Goal: Information Seeking & Learning: Learn about a topic

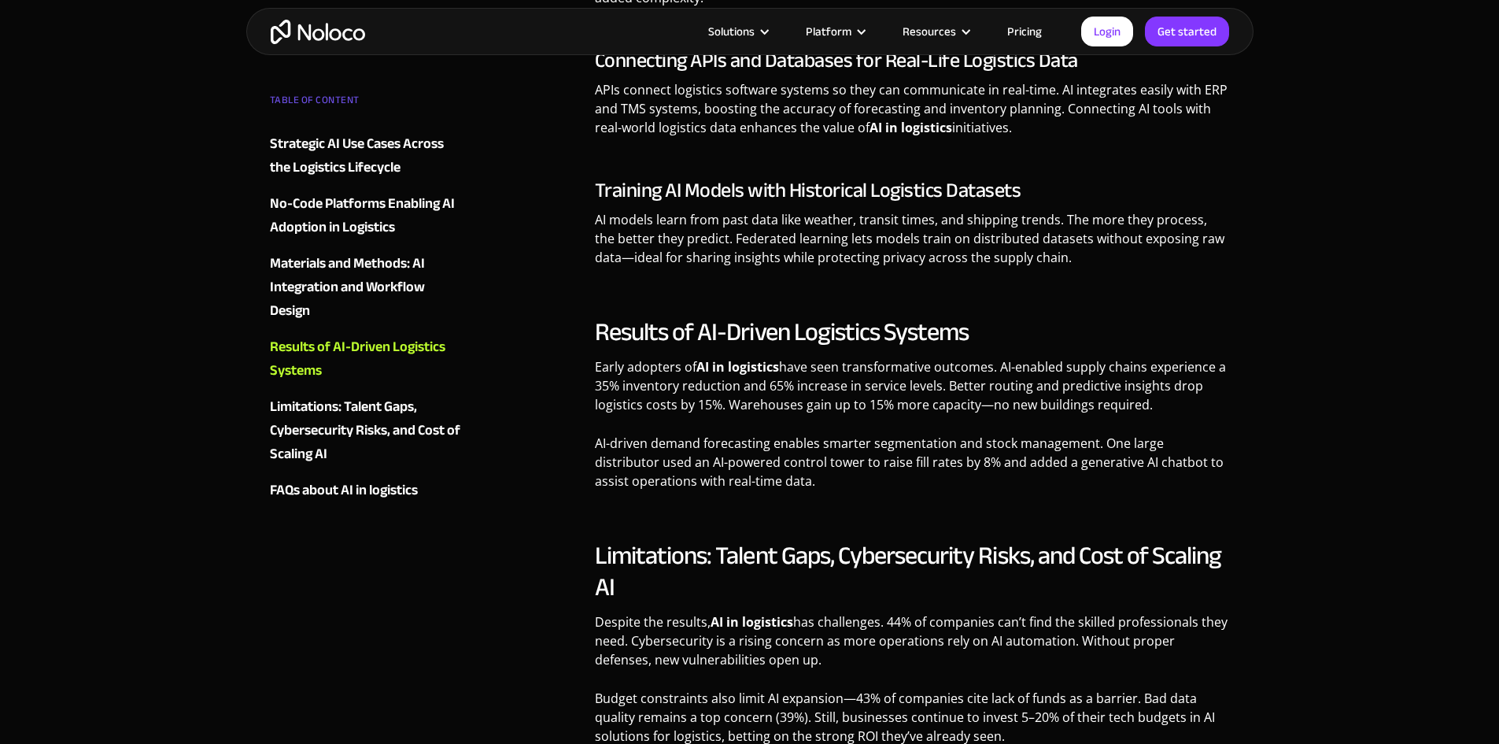
scroll to position [2342, 0]
drag, startPoint x: 707, startPoint y: 364, endPoint x: 857, endPoint y: 375, distance: 150.7
click at [857, 375] on p "Early adopters of AI in logistics have seen transformative outcomes. AI-enabled…" at bounding box center [912, 390] width 635 height 68
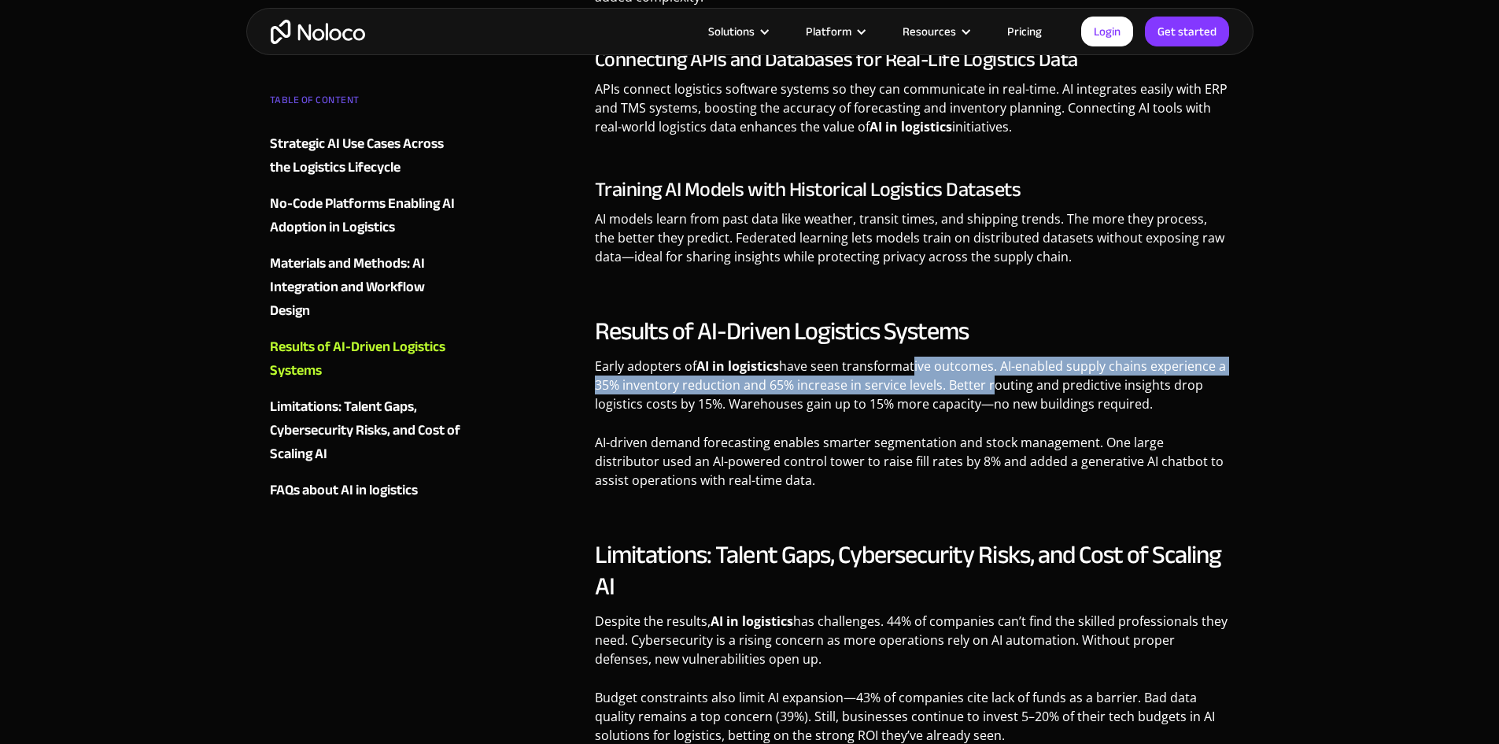
drag, startPoint x: 909, startPoint y: 370, endPoint x: 984, endPoint y: 382, distance: 75.8
click at [984, 382] on p "Early adopters of AI in logistics have seen transformative outcomes. AI-enabled…" at bounding box center [912, 390] width 635 height 68
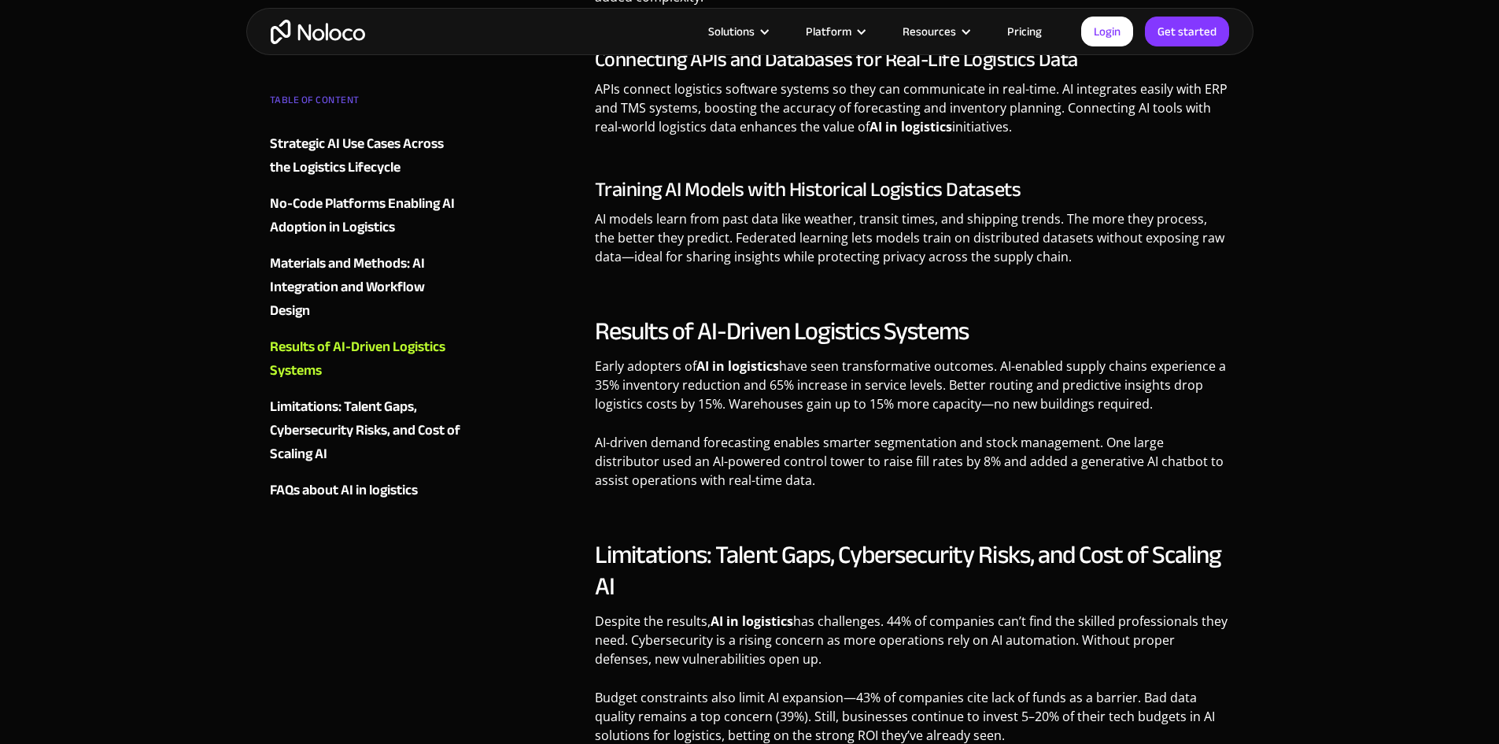
click at [943, 403] on p "Early adopters of AI in logistics have seen transformative outcomes. AI-enabled…" at bounding box center [912, 390] width 635 height 68
drag, startPoint x: 689, startPoint y: 383, endPoint x: 792, endPoint y: 386, distance: 102.3
click at [792, 386] on p "Early adopters of AI in logistics have seen transformative outcomes. AI-enabled…" at bounding box center [912, 390] width 635 height 68
drag, startPoint x: 868, startPoint y: 386, endPoint x: 922, endPoint y: 388, distance: 53.5
click at [922, 388] on p "Early adopters of AI in logistics have seen transformative outcomes. AI-enabled…" at bounding box center [912, 390] width 635 height 68
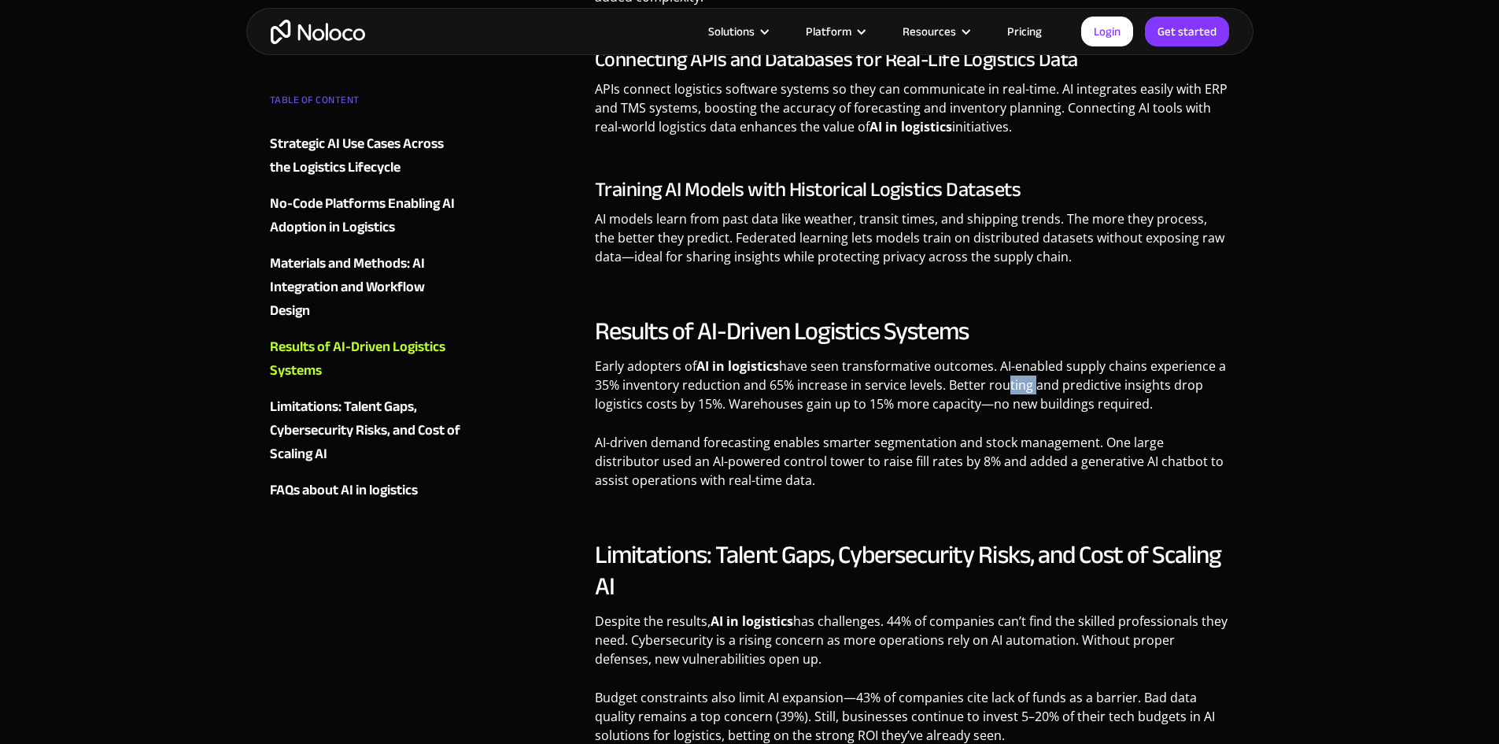
drag, startPoint x: 995, startPoint y: 390, endPoint x: 1026, endPoint y: 390, distance: 30.7
click at [1026, 390] on p "Early adopters of AI in logistics have seen transformative outcomes. AI-enabled…" at bounding box center [912, 390] width 635 height 68
drag, startPoint x: 792, startPoint y: 386, endPoint x: 918, endPoint y: 387, distance: 126.7
click at [918, 387] on p "Early adopters of AI in logistics have seen transformative outcomes. AI-enabled…" at bounding box center [912, 390] width 635 height 68
drag, startPoint x: 981, startPoint y: 388, endPoint x: 1014, endPoint y: 390, distance: 33.9
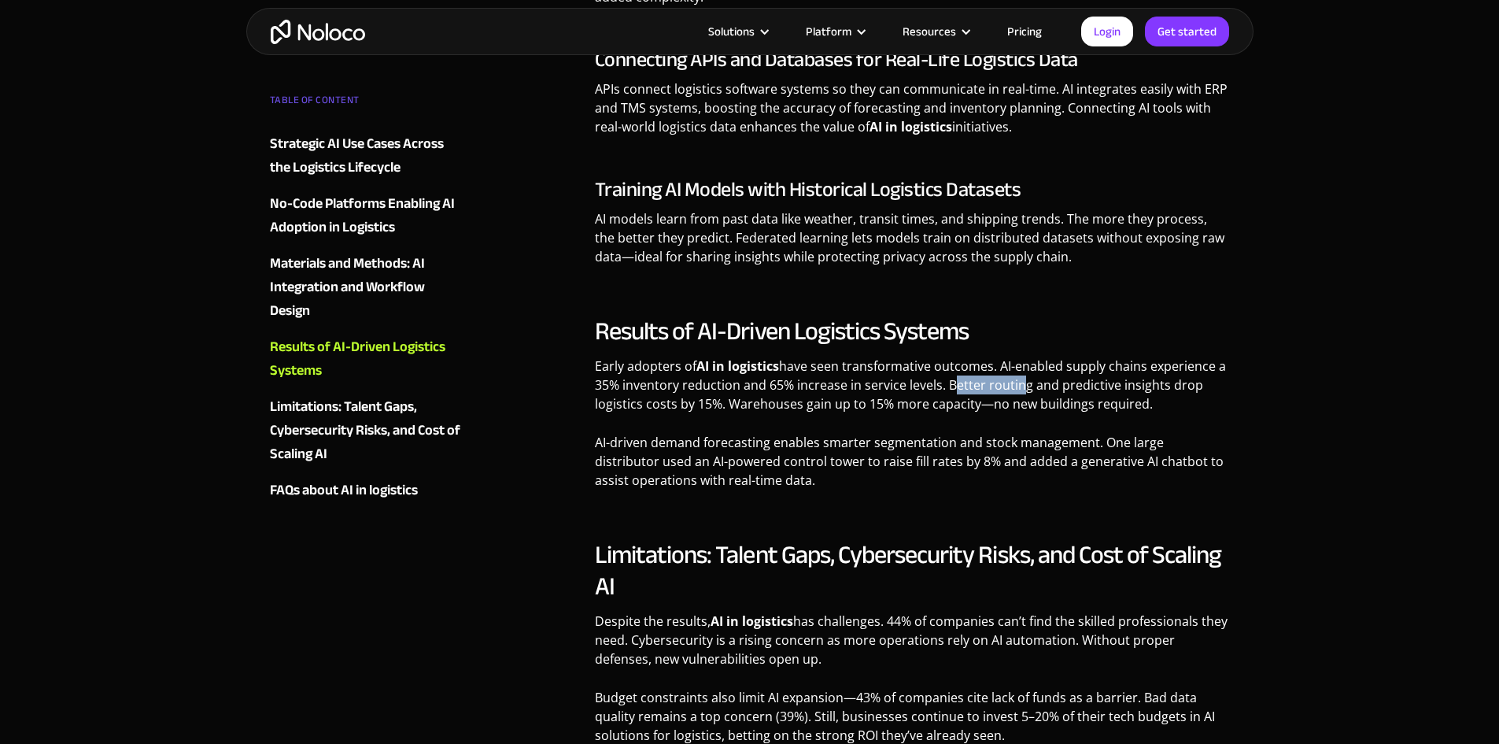
click at [1014, 390] on p "Early adopters of AI in logistics have seen transformative outcomes. AI-enabled…" at bounding box center [912, 390] width 635 height 68
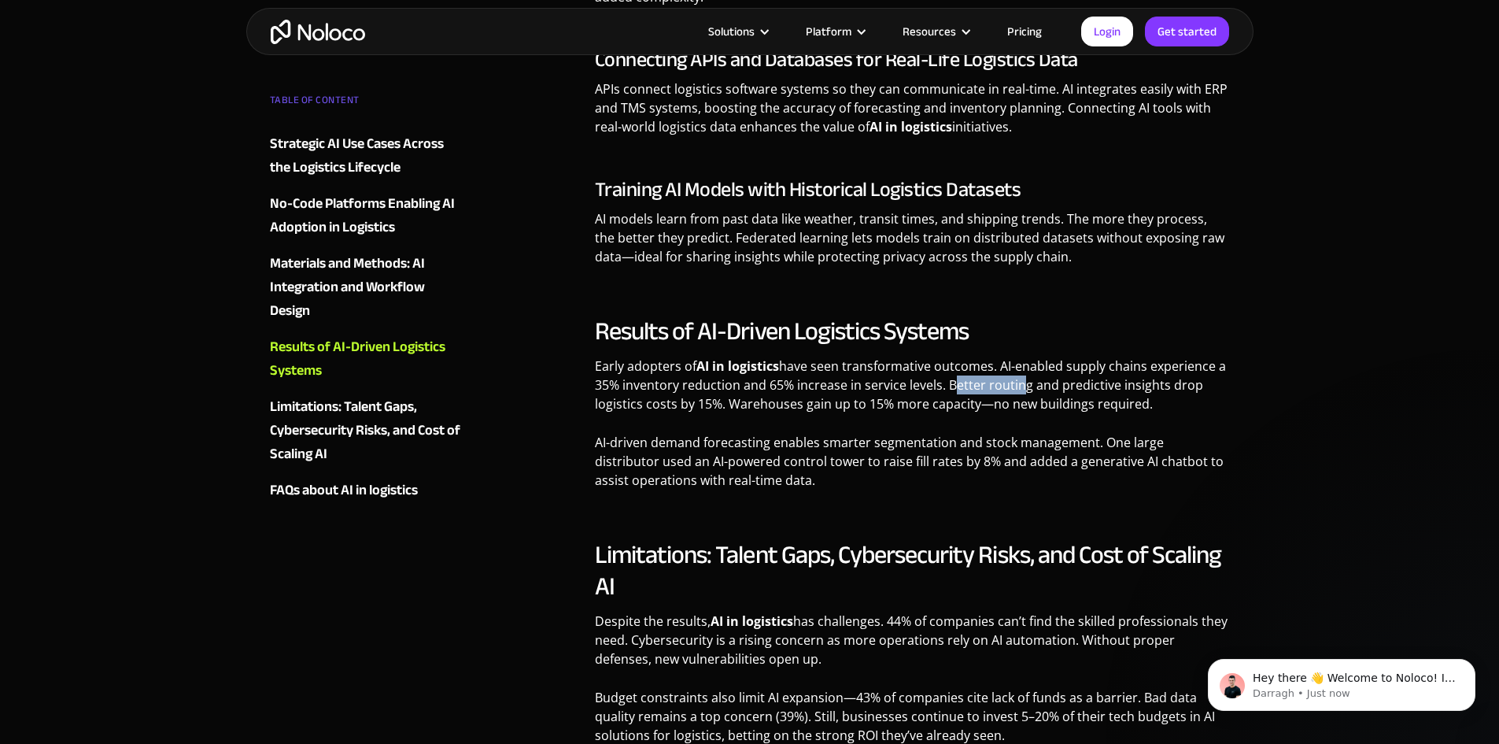
scroll to position [0, 0]
drag, startPoint x: 1050, startPoint y: 390, endPoint x: 1090, endPoint y: 390, distance: 40.1
click at [1090, 390] on p "Early adopters of AI in logistics have seen transformative outcomes. AI-enabled…" at bounding box center [912, 390] width 635 height 68
click at [1104, 386] on p "Early adopters of AI in logistics have seen transformative outcomes. AI-enabled…" at bounding box center [912, 390] width 635 height 68
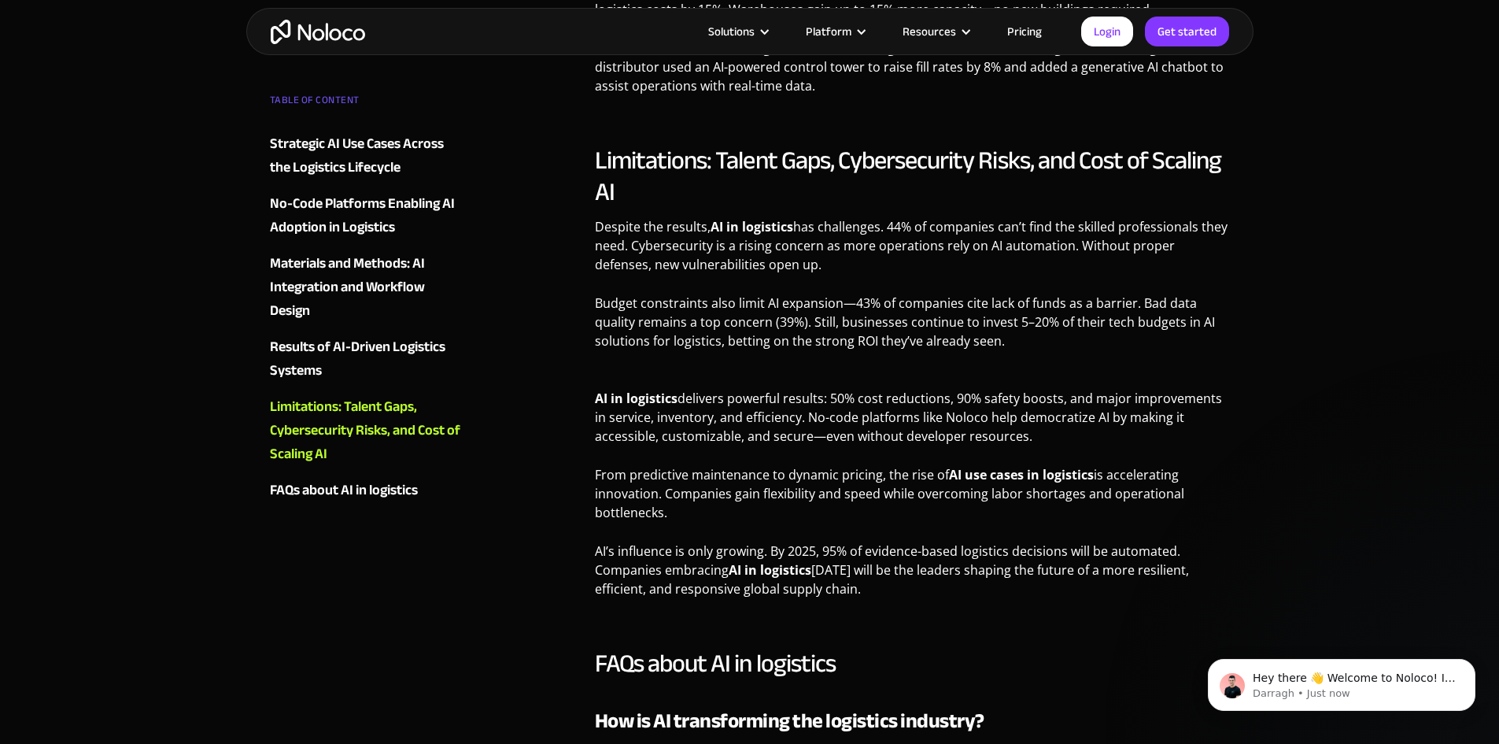
scroll to position [2735, 0]
drag, startPoint x: 817, startPoint y: 303, endPoint x: 880, endPoint y: 302, distance: 63.0
click at [880, 302] on p "Budget constraints also limit AI expansion—43% of companies cite lack of funds …" at bounding box center [912, 328] width 635 height 68
drag, startPoint x: 940, startPoint y: 305, endPoint x: 1017, endPoint y: 306, distance: 77.1
click at [1017, 306] on p "Budget constraints also limit AI expansion—43% of companies cite lack of funds …" at bounding box center [912, 328] width 635 height 68
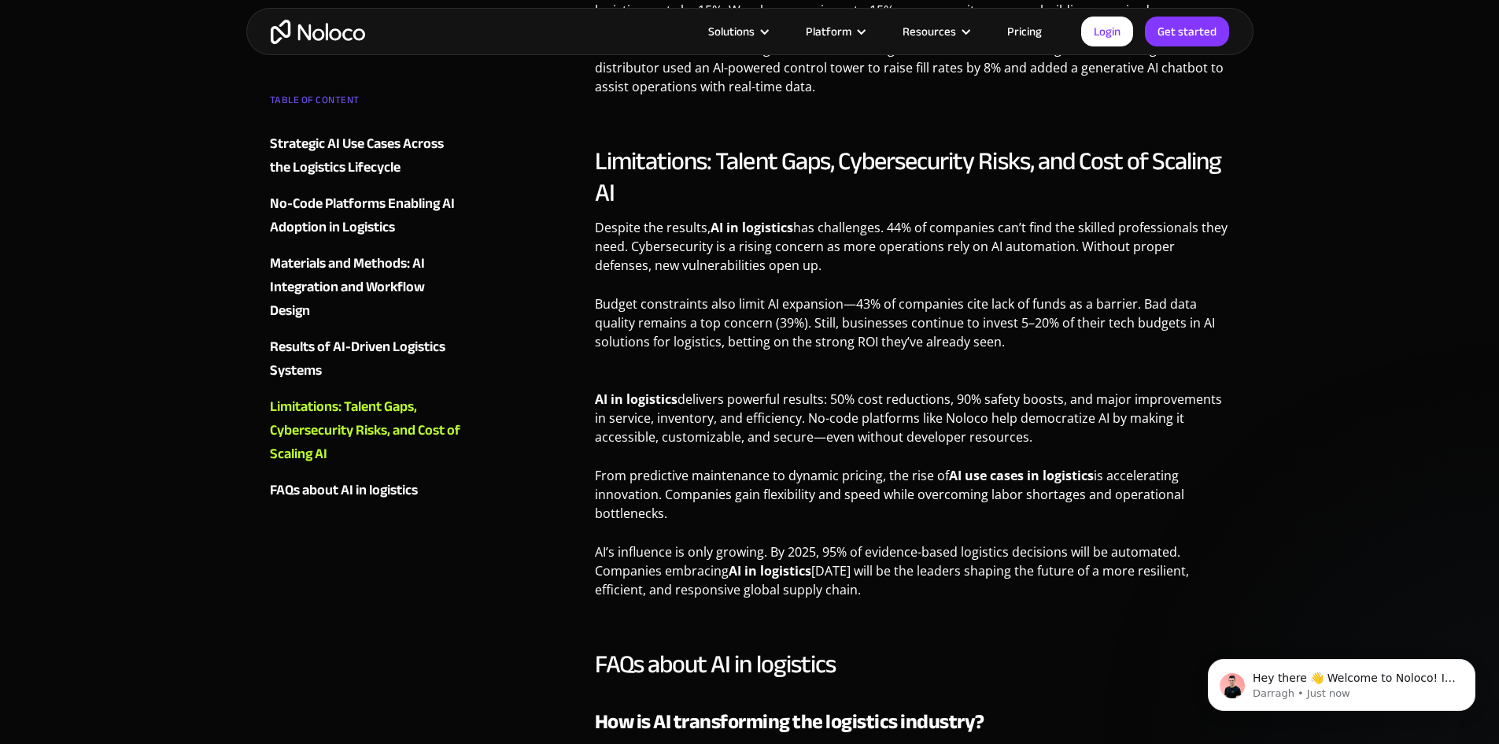
click at [1114, 305] on p "Budget constraints also limit AI expansion—43% of companies cite lack of funds …" at bounding box center [912, 328] width 635 height 68
drag, startPoint x: 953, startPoint y: 305, endPoint x: 998, endPoint y: 303, distance: 44.9
click at [998, 303] on p "Budget constraints also limit AI expansion—43% of companies cite lack of funds …" at bounding box center [912, 328] width 635 height 68
drag, startPoint x: 1037, startPoint y: 303, endPoint x: 1066, endPoint y: 305, distance: 29.2
click at [1066, 305] on p "Budget constraints also limit AI expansion—43% of companies cite lack of funds …" at bounding box center [912, 328] width 635 height 68
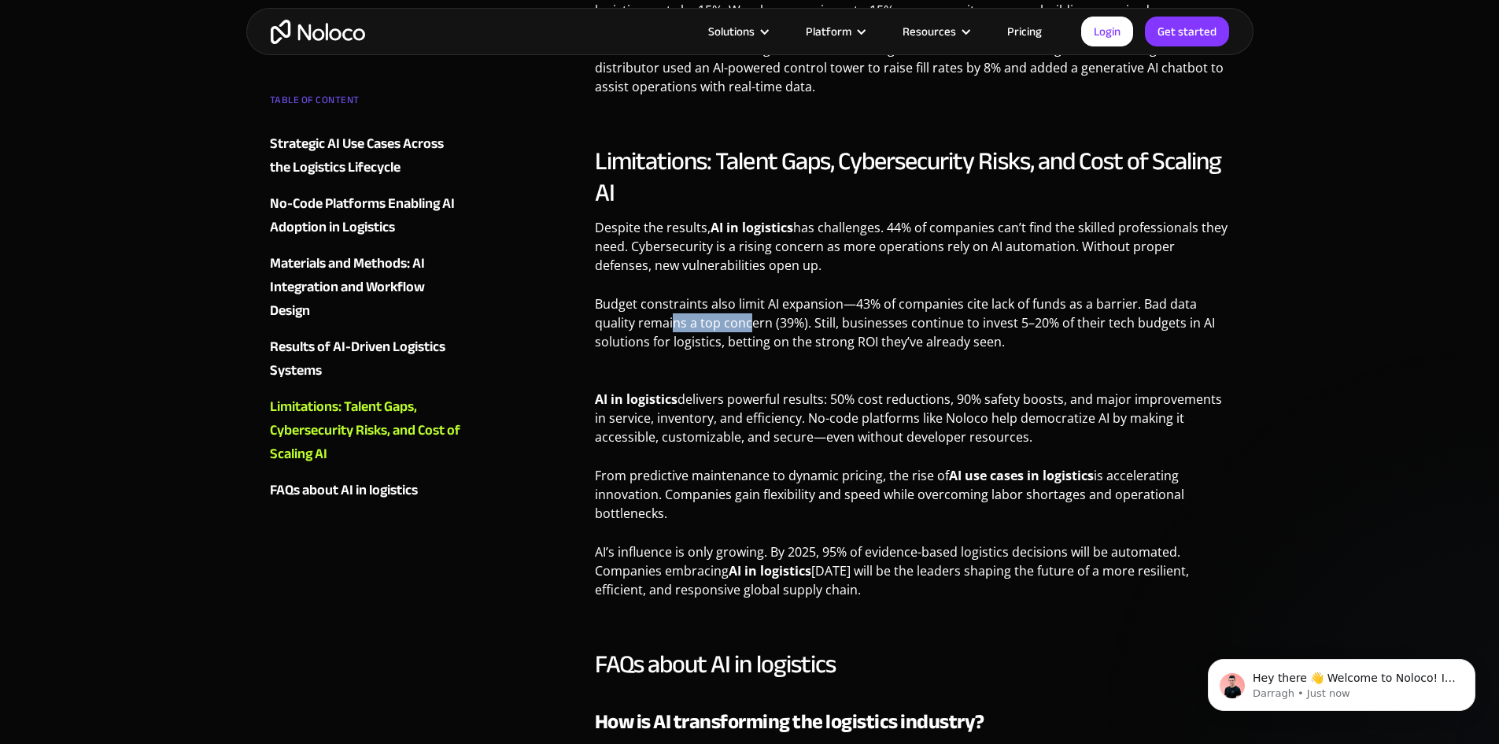
drag, startPoint x: 674, startPoint y: 324, endPoint x: 750, endPoint y: 317, distance: 76.7
click at [750, 317] on p "Budget constraints also limit AI expansion—43% of companies cite lack of funds …" at bounding box center [912, 328] width 635 height 68
drag, startPoint x: 788, startPoint y: 326, endPoint x: 910, endPoint y: 327, distance: 122.0
click at [910, 327] on p "Budget constraints also limit AI expansion—43% of companies cite lack of funds …" at bounding box center [912, 328] width 635 height 68
click at [993, 329] on p "Budget constraints also limit AI expansion—43% of companies cite lack of funds …" at bounding box center [912, 328] width 635 height 68
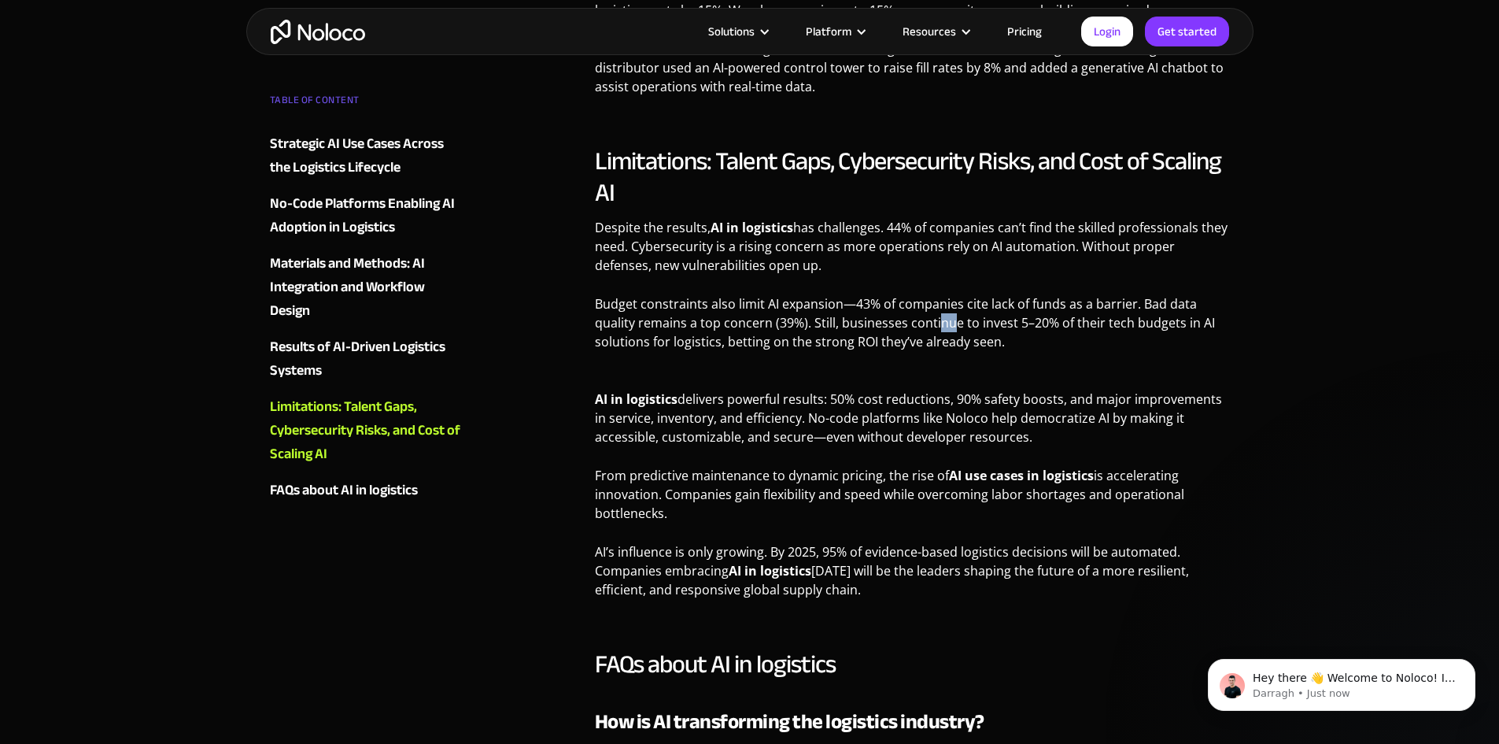
drag, startPoint x: 937, startPoint y: 326, endPoint x: 951, endPoint y: 325, distance: 14.2
click at [951, 325] on p "Budget constraints also limit AI expansion—43% of companies cite lack of funds …" at bounding box center [912, 328] width 635 height 68
drag, startPoint x: 734, startPoint y: 403, endPoint x: 790, endPoint y: 401, distance: 55.9
click at [790, 401] on p "AI in logistics delivers powerful results: 50% cost reductions, 90% safety boos…" at bounding box center [912, 414] width 635 height 87
drag, startPoint x: 836, startPoint y: 402, endPoint x: 896, endPoint y: 405, distance: 60.7
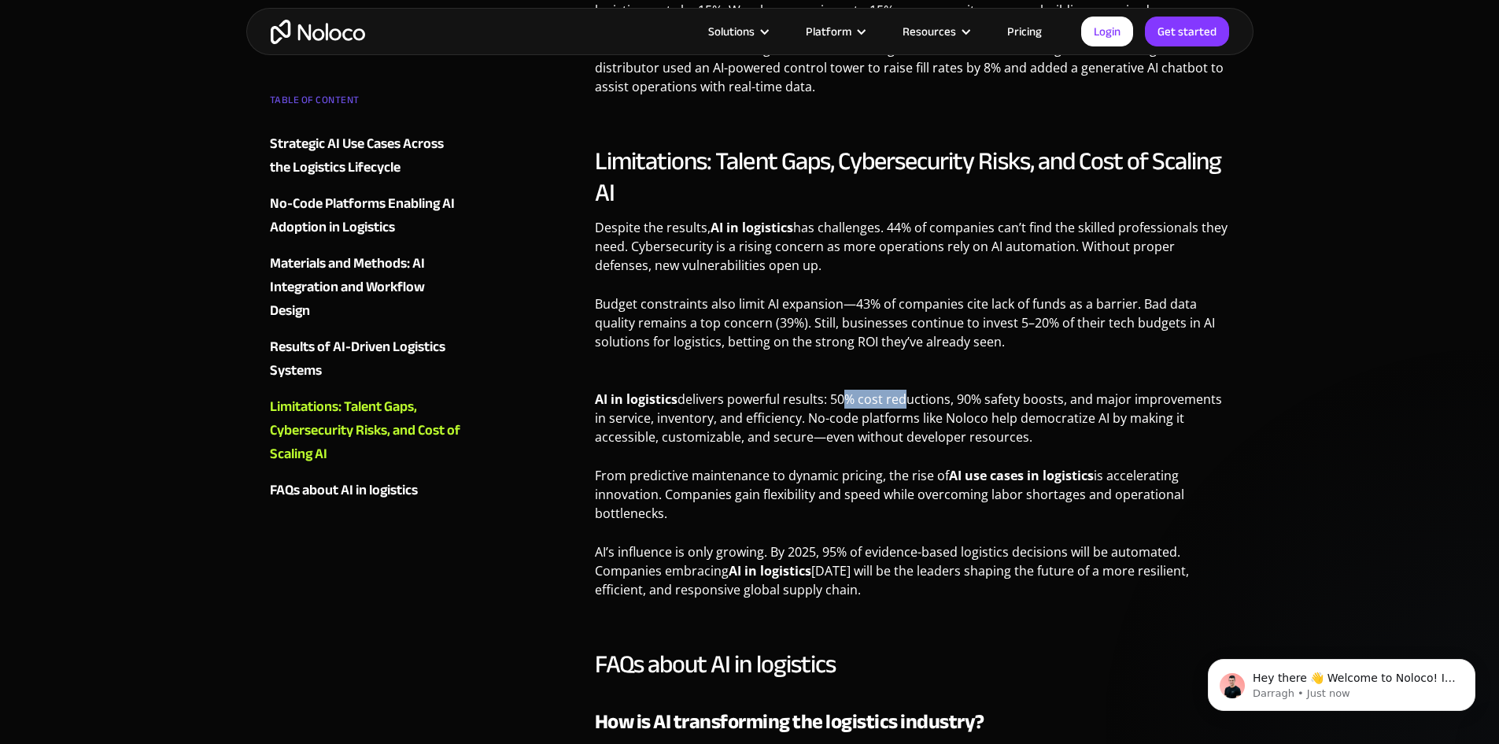
click at [896, 405] on p "AI in logistics delivers powerful results: 50% cost reductions, 90% safety boos…" at bounding box center [912, 414] width 635 height 87
click at [932, 407] on p "AI in logistics delivers powerful results: 50% cost reductions, 90% safety boos…" at bounding box center [912, 414] width 635 height 87
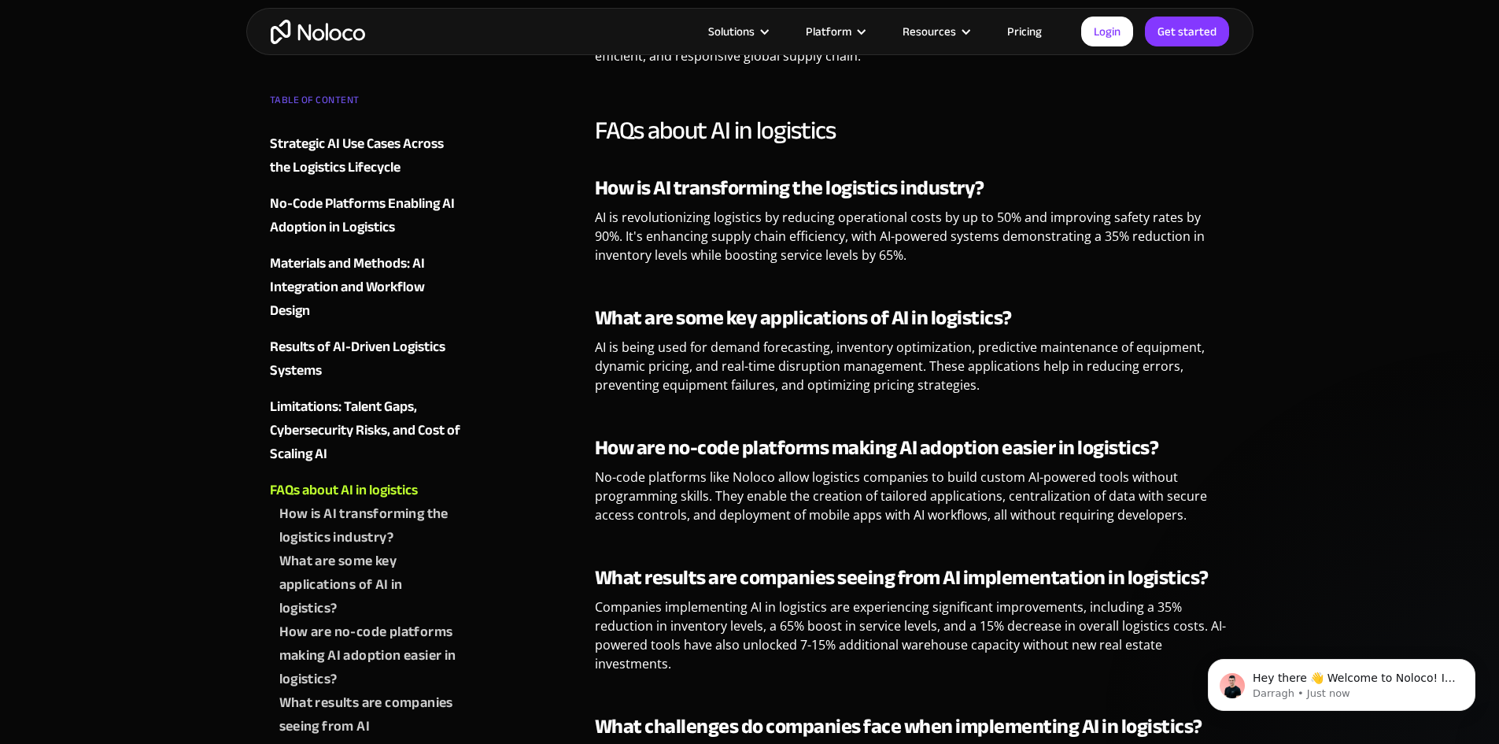
scroll to position [3286, 0]
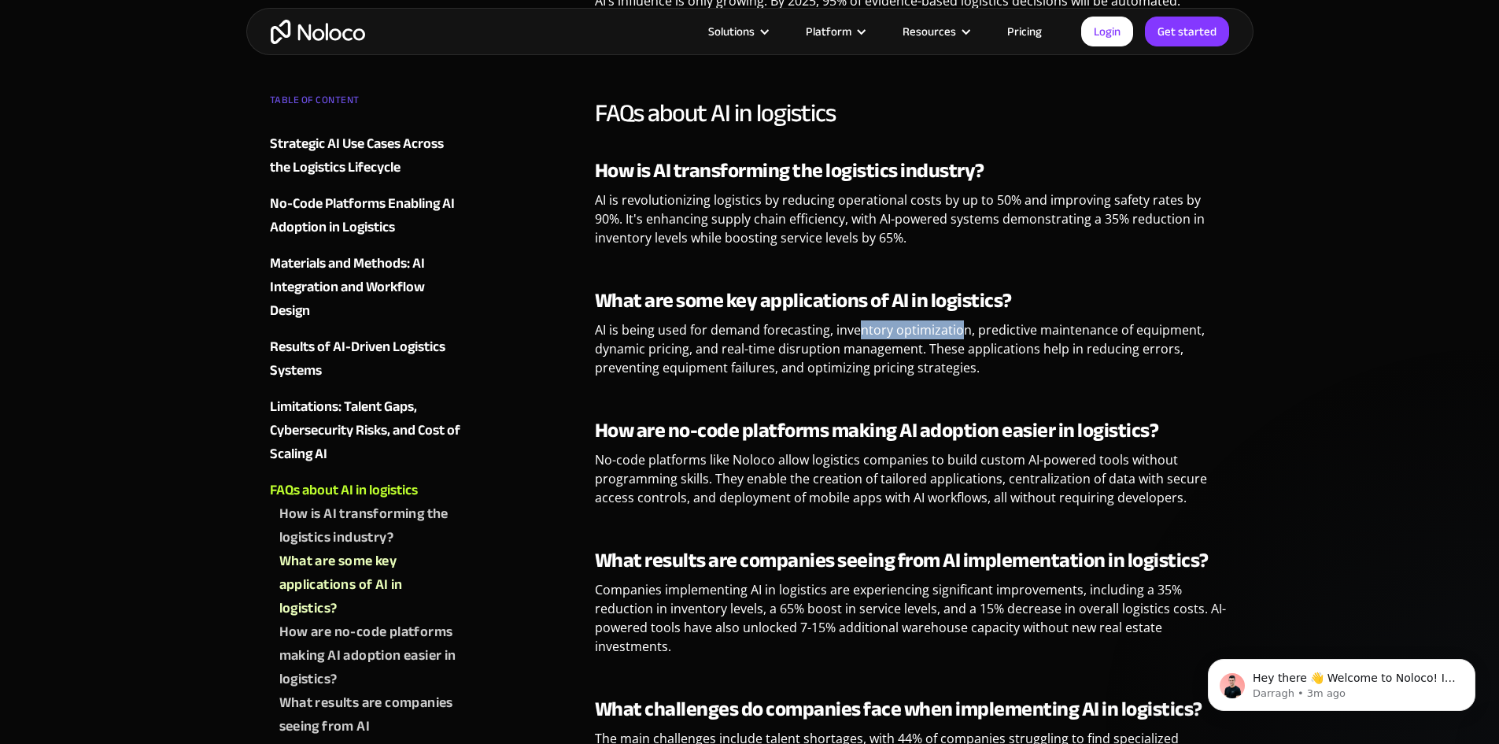
drag, startPoint x: 859, startPoint y: 327, endPoint x: 960, endPoint y: 328, distance: 100.7
click at [960, 328] on p "AI is being used for demand forecasting, inventory optimization, predictive mai…" at bounding box center [912, 354] width 635 height 68
click at [999, 329] on p "AI is being used for demand forecasting, inventory optimization, predictive mai…" at bounding box center [912, 354] width 635 height 68
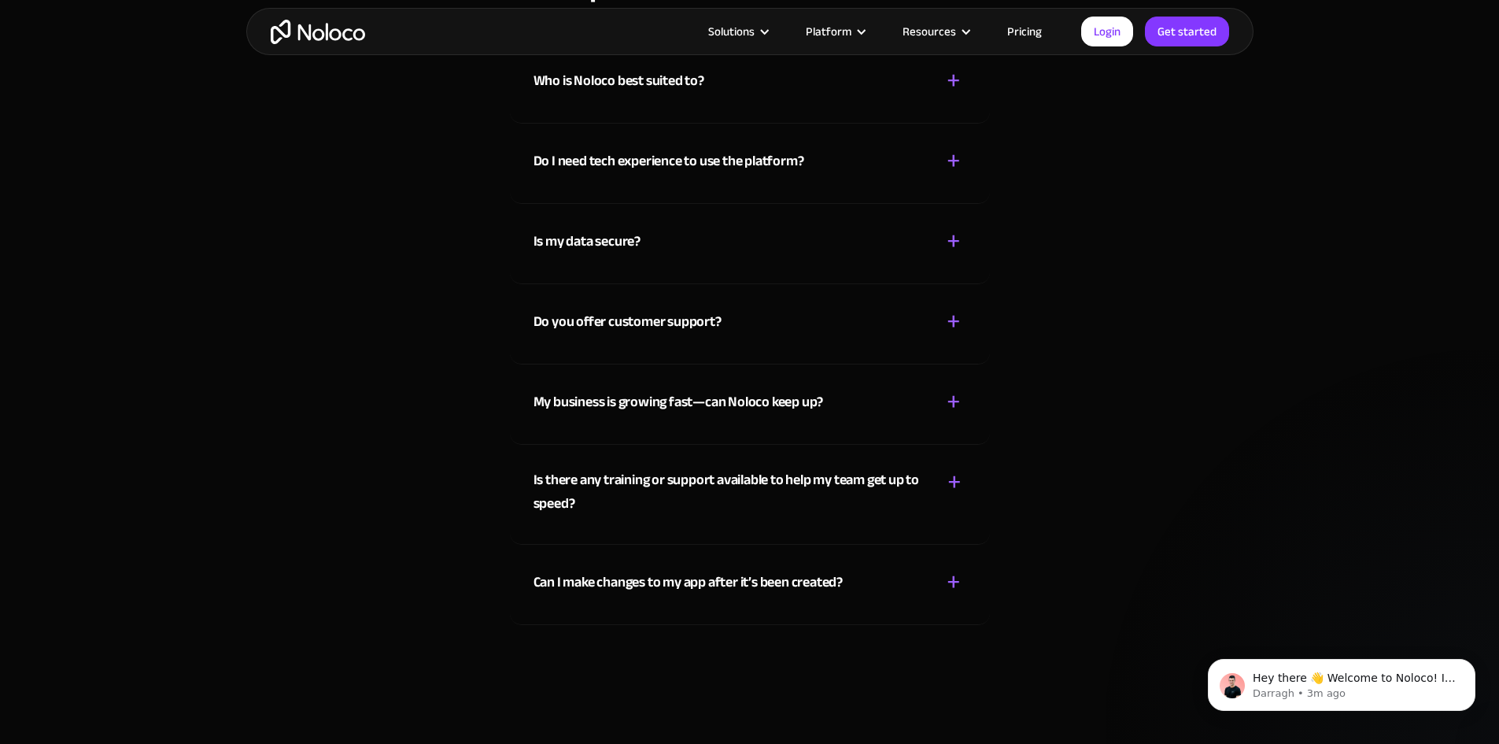
scroll to position [5726, 0]
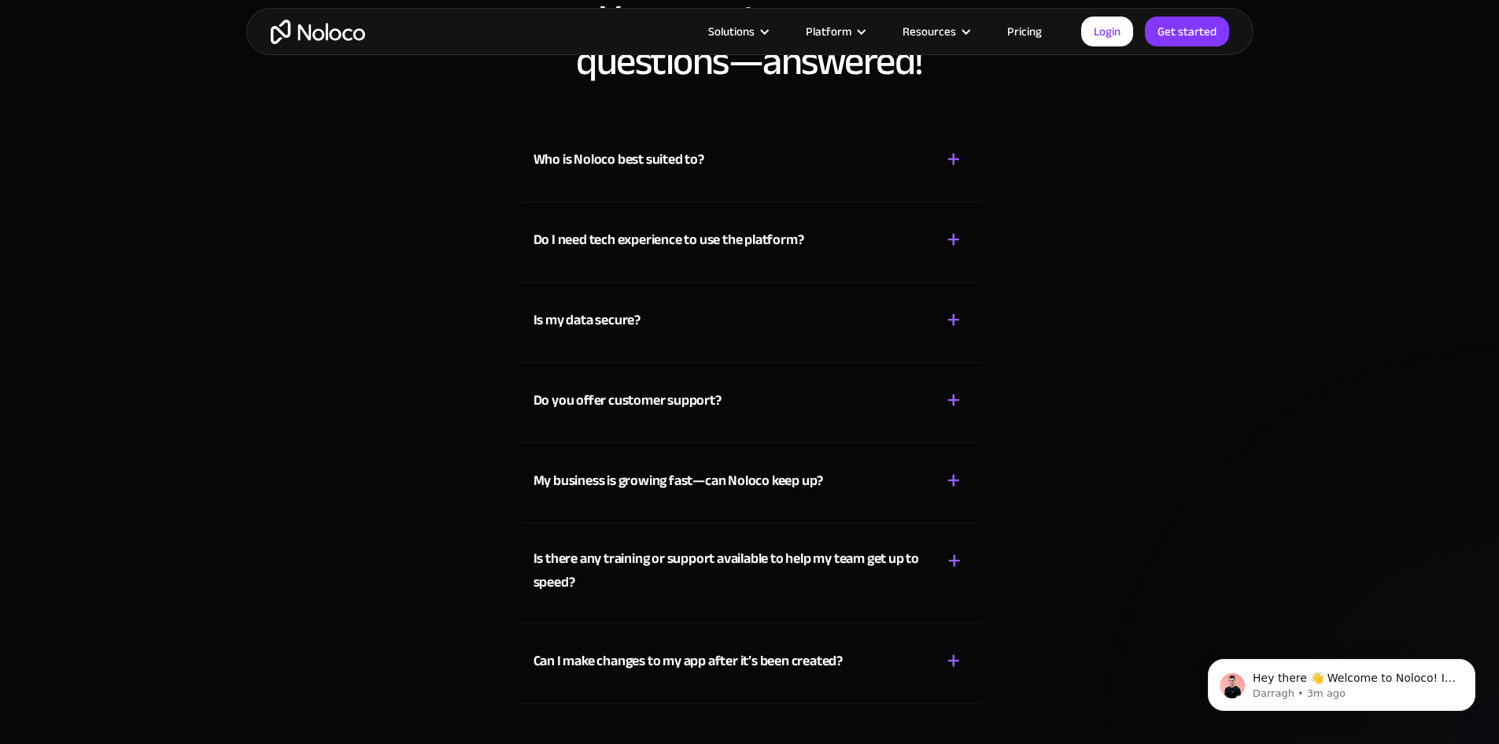
click at [953, 157] on div "+" at bounding box center [954, 160] width 14 height 28
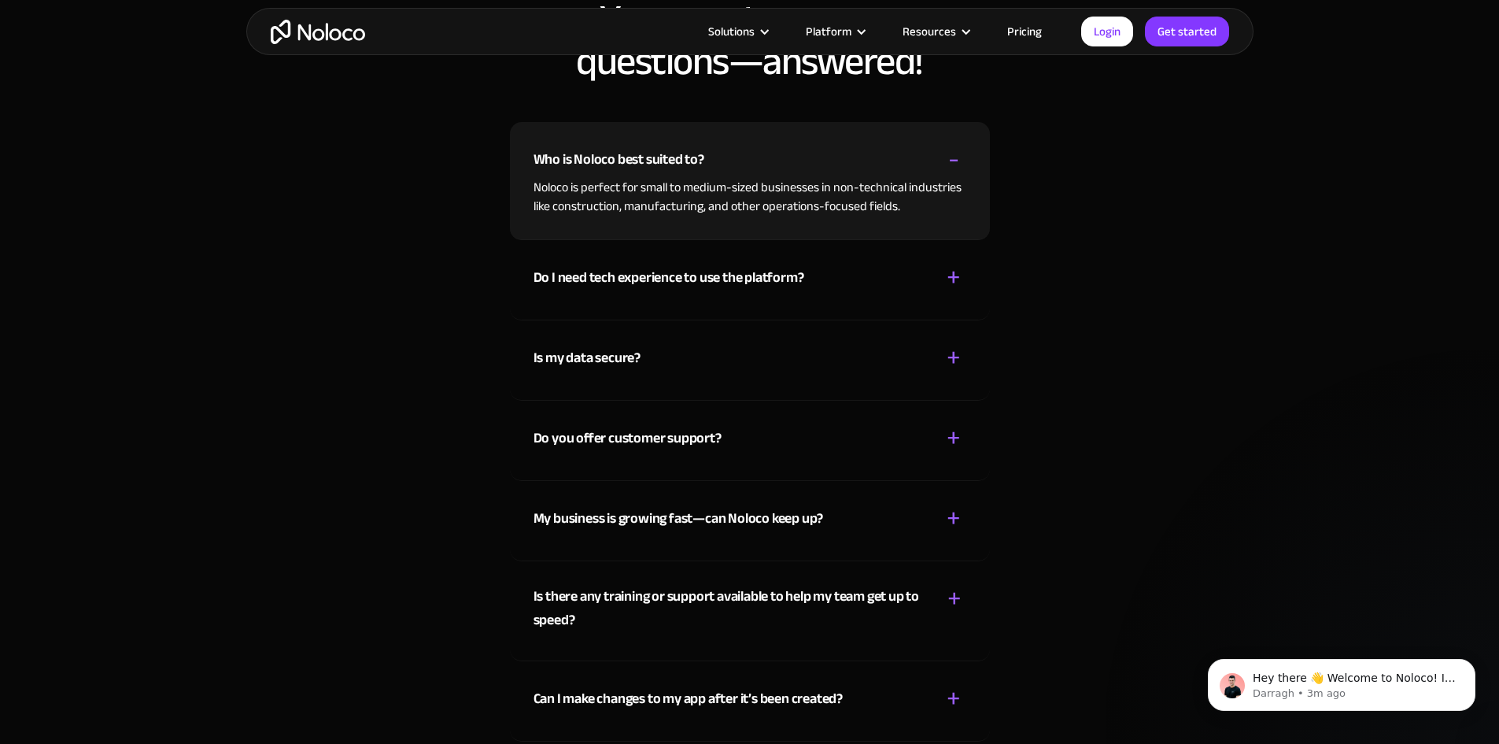
click at [959, 279] on div "+" at bounding box center [954, 278] width 14 height 28
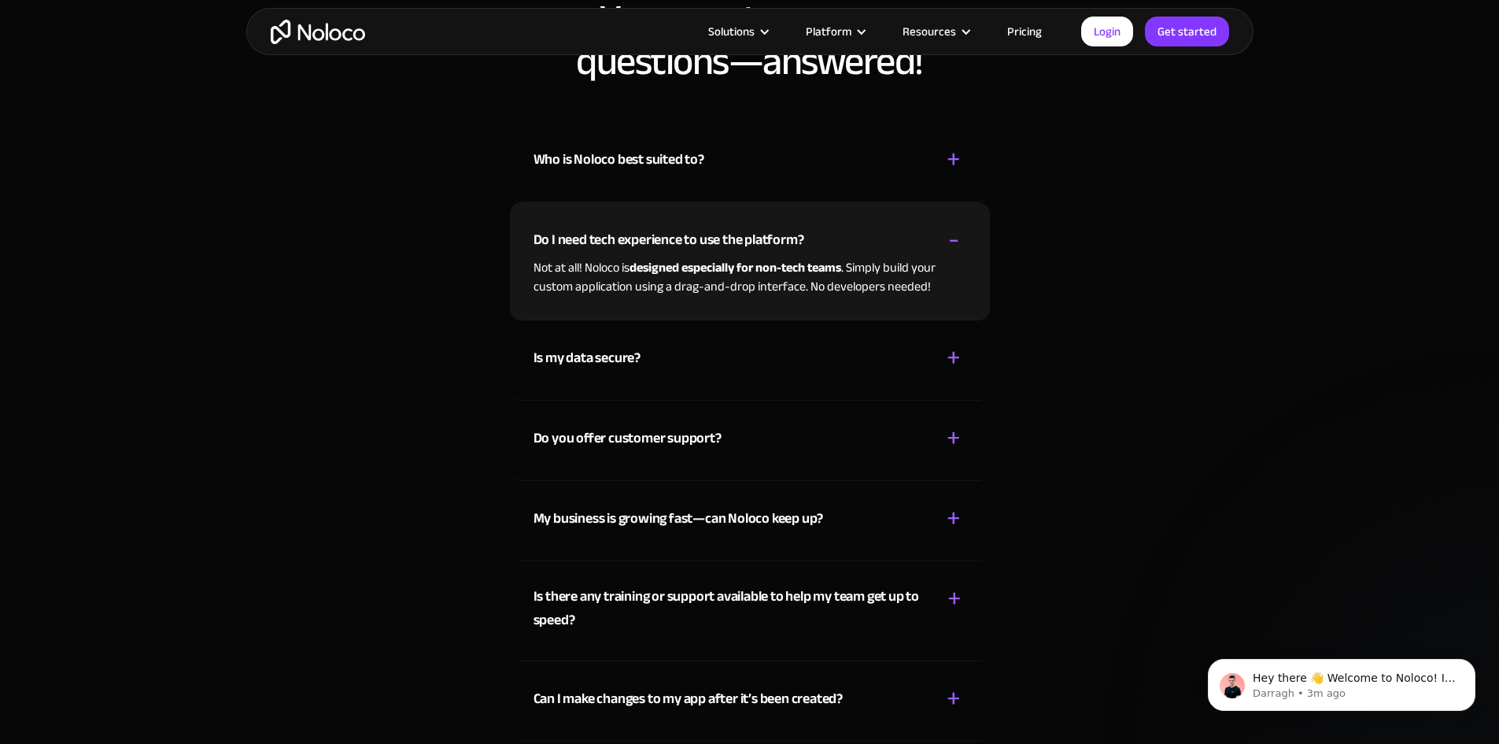
click at [964, 356] on div "+ -" at bounding box center [953, 358] width 25 height 28
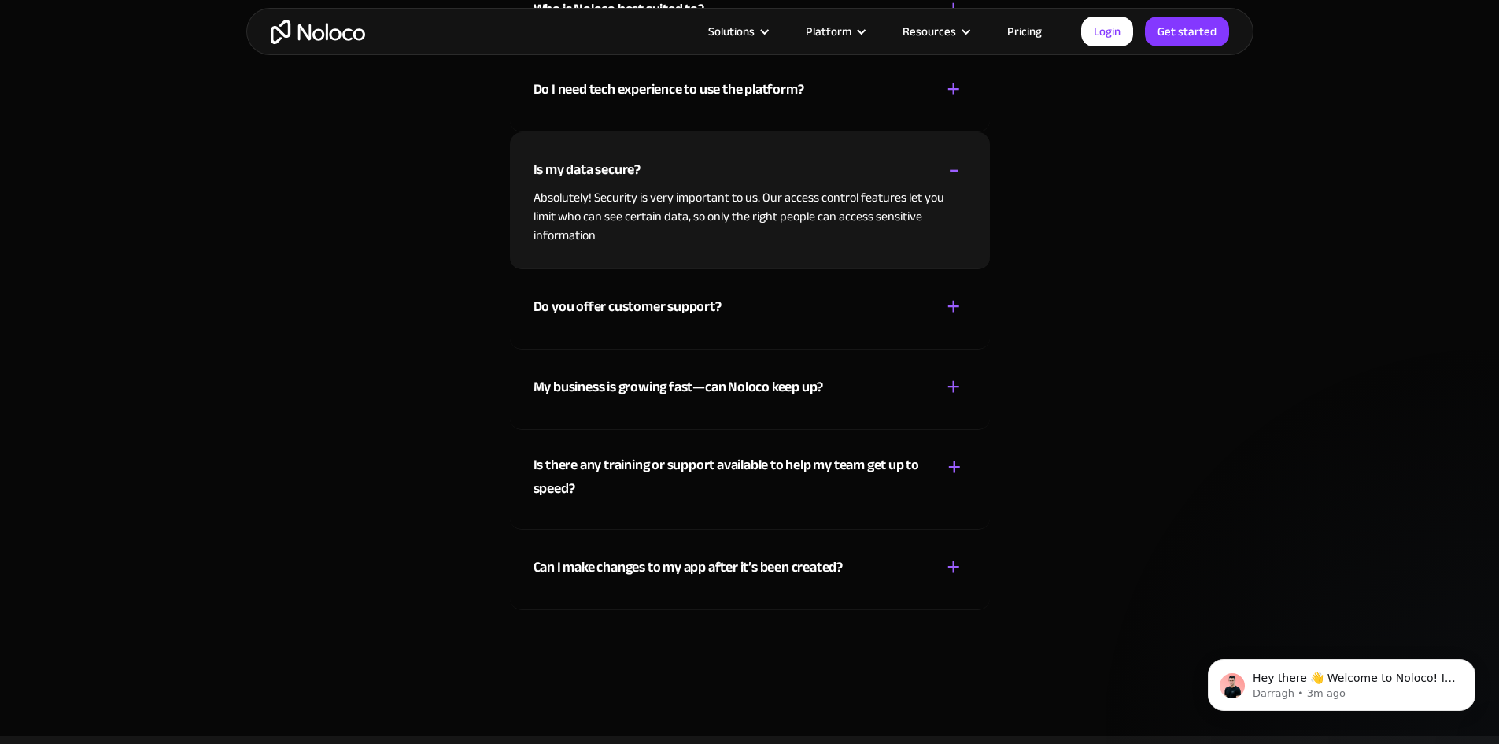
scroll to position [5883, 0]
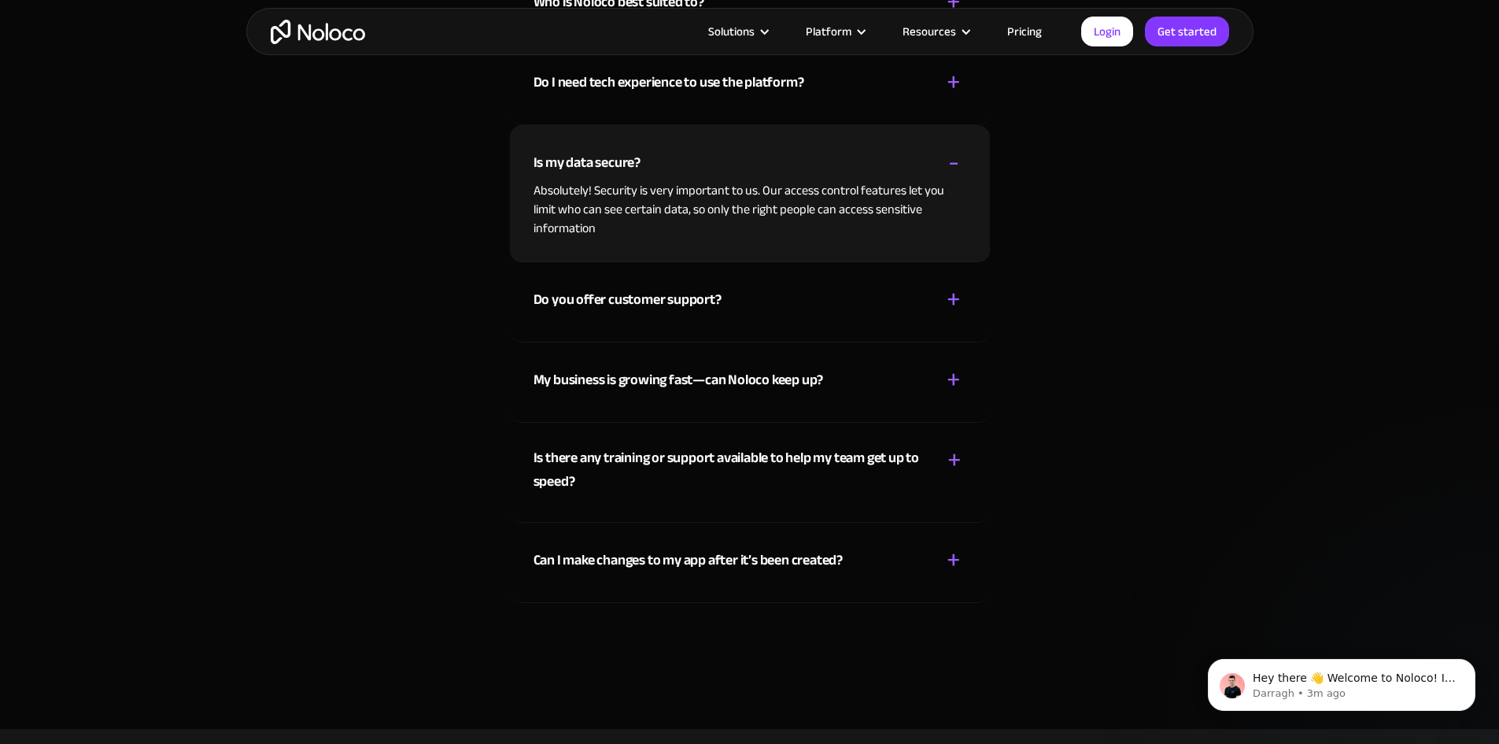
click at [947, 303] on div "+" at bounding box center [954, 300] width 14 height 28
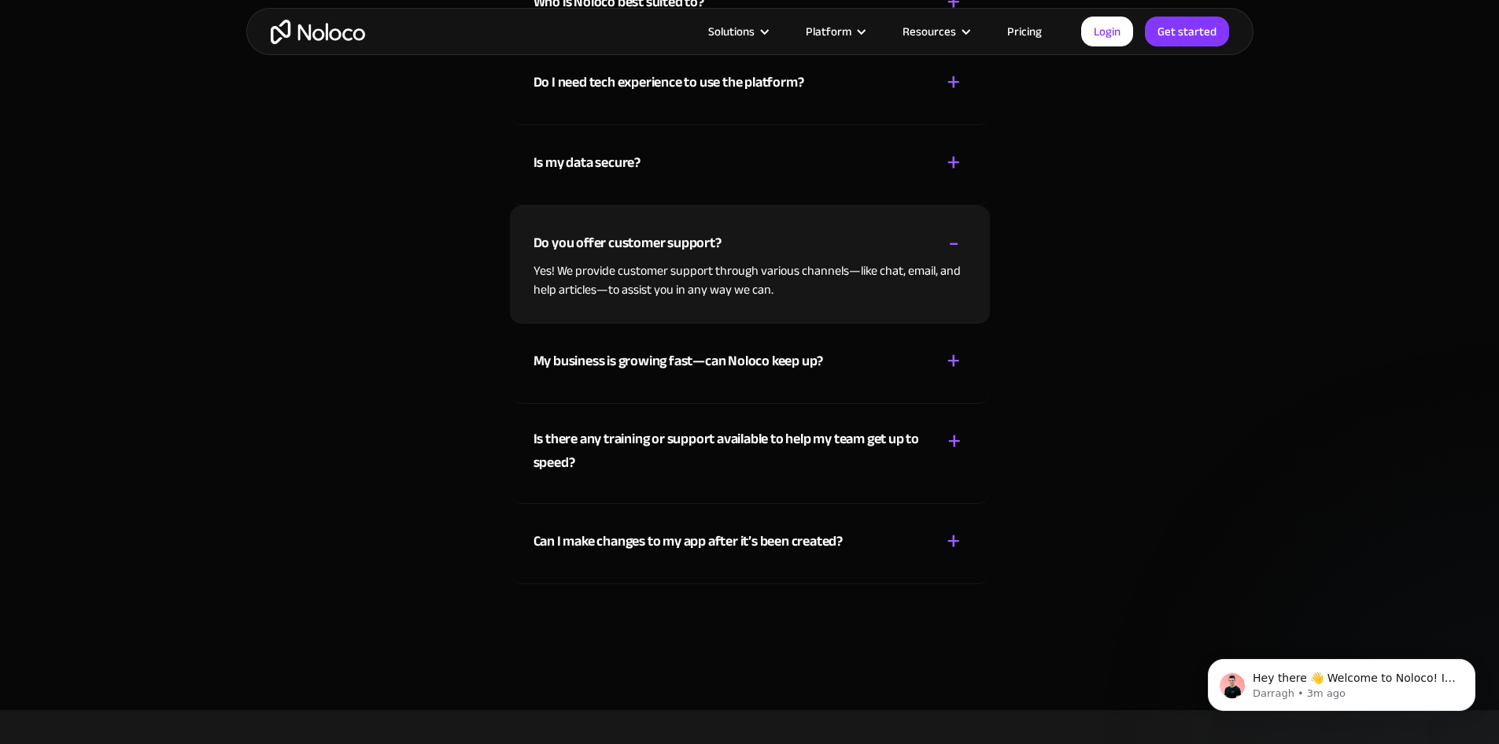
click at [960, 358] on div "+" at bounding box center [954, 361] width 14 height 28
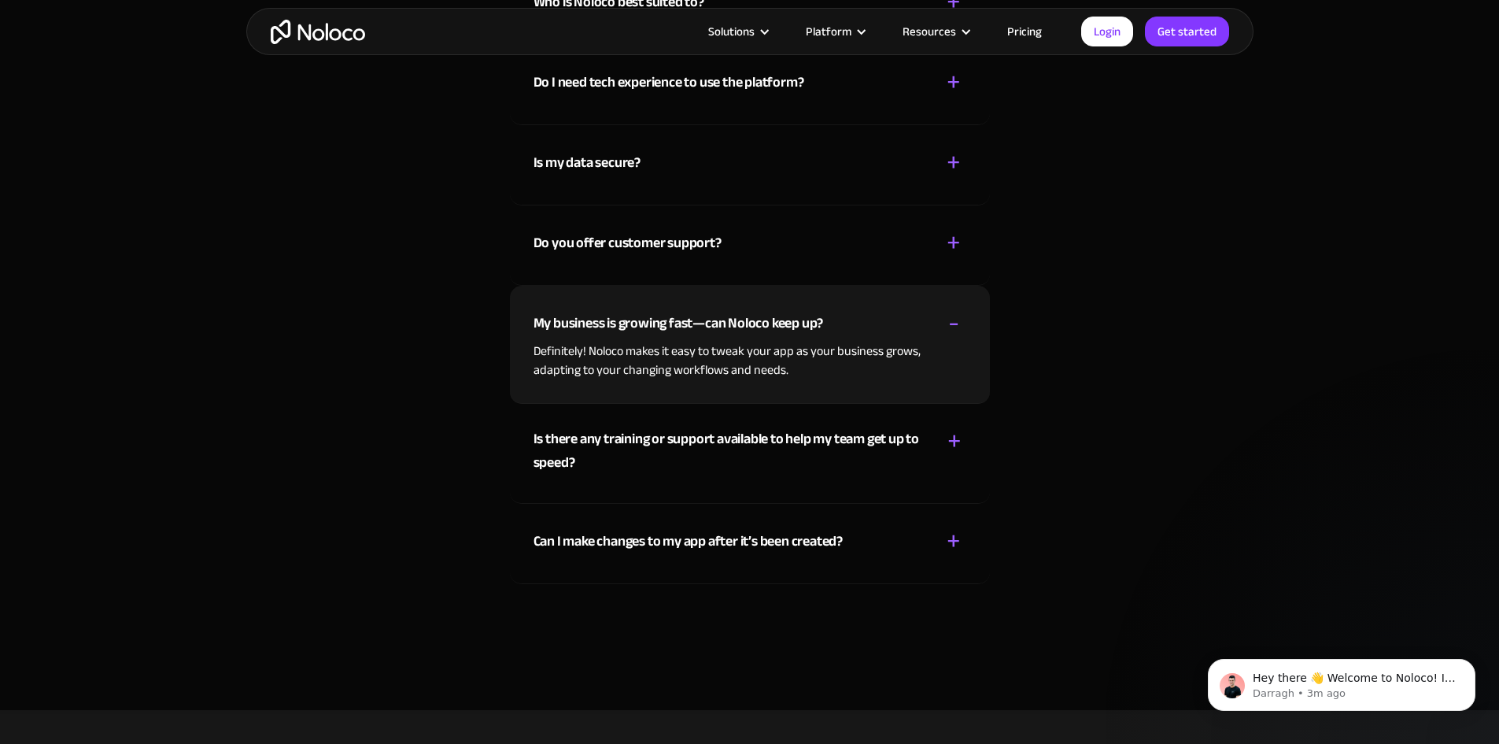
click at [968, 558] on div "Can I make changes to my app after it’s been created? + - Of course! You can ad…" at bounding box center [750, 544] width 480 height 80
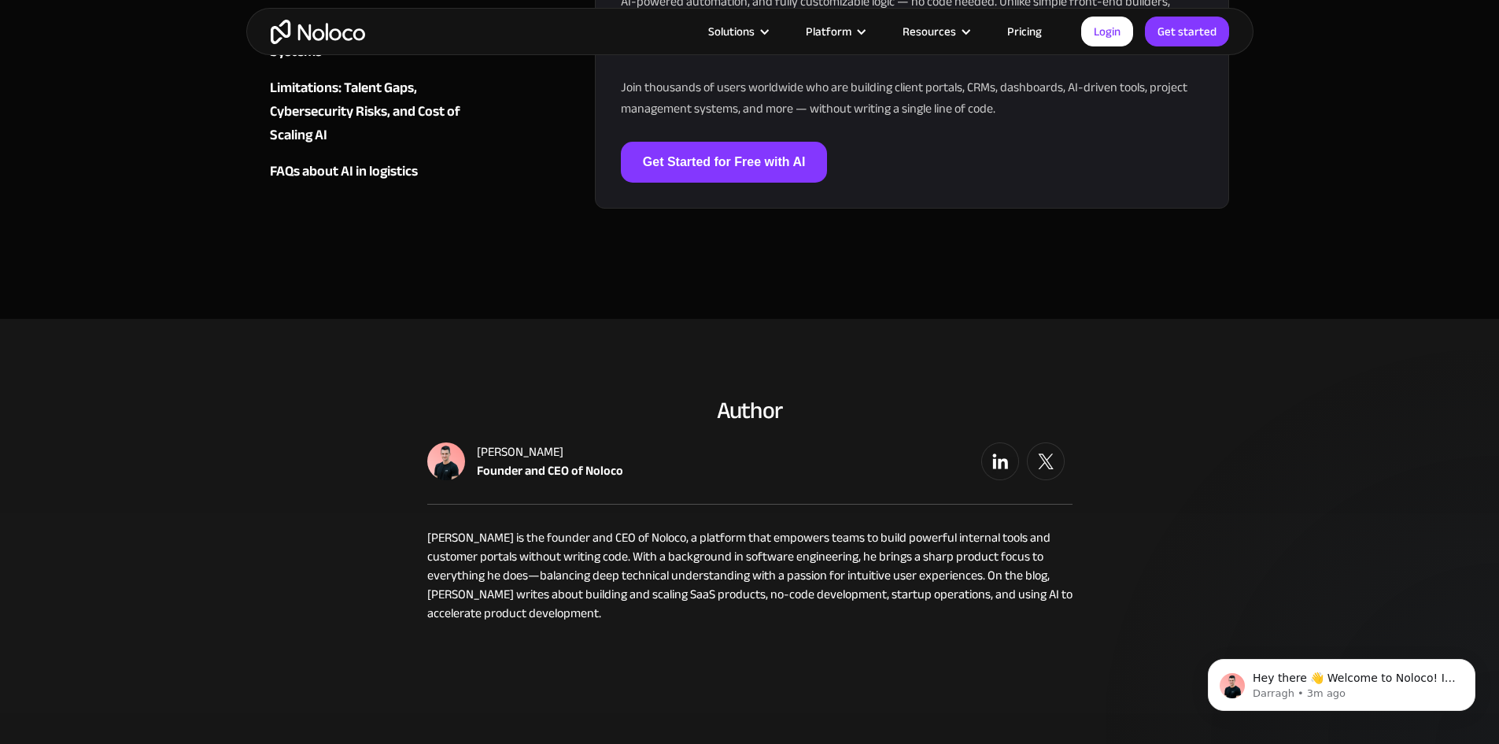
scroll to position [4782, 0]
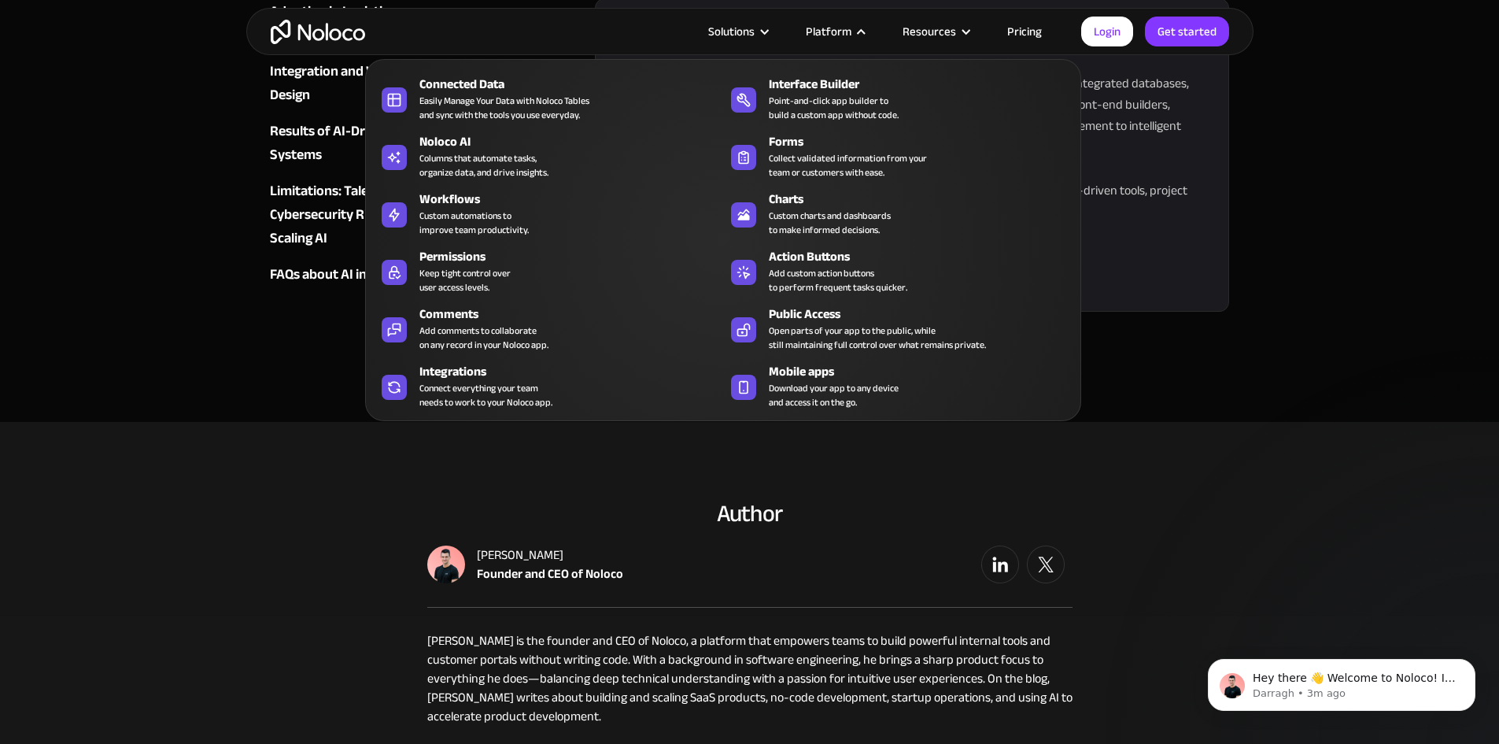
click at [865, 33] on div at bounding box center [861, 32] width 12 height 12
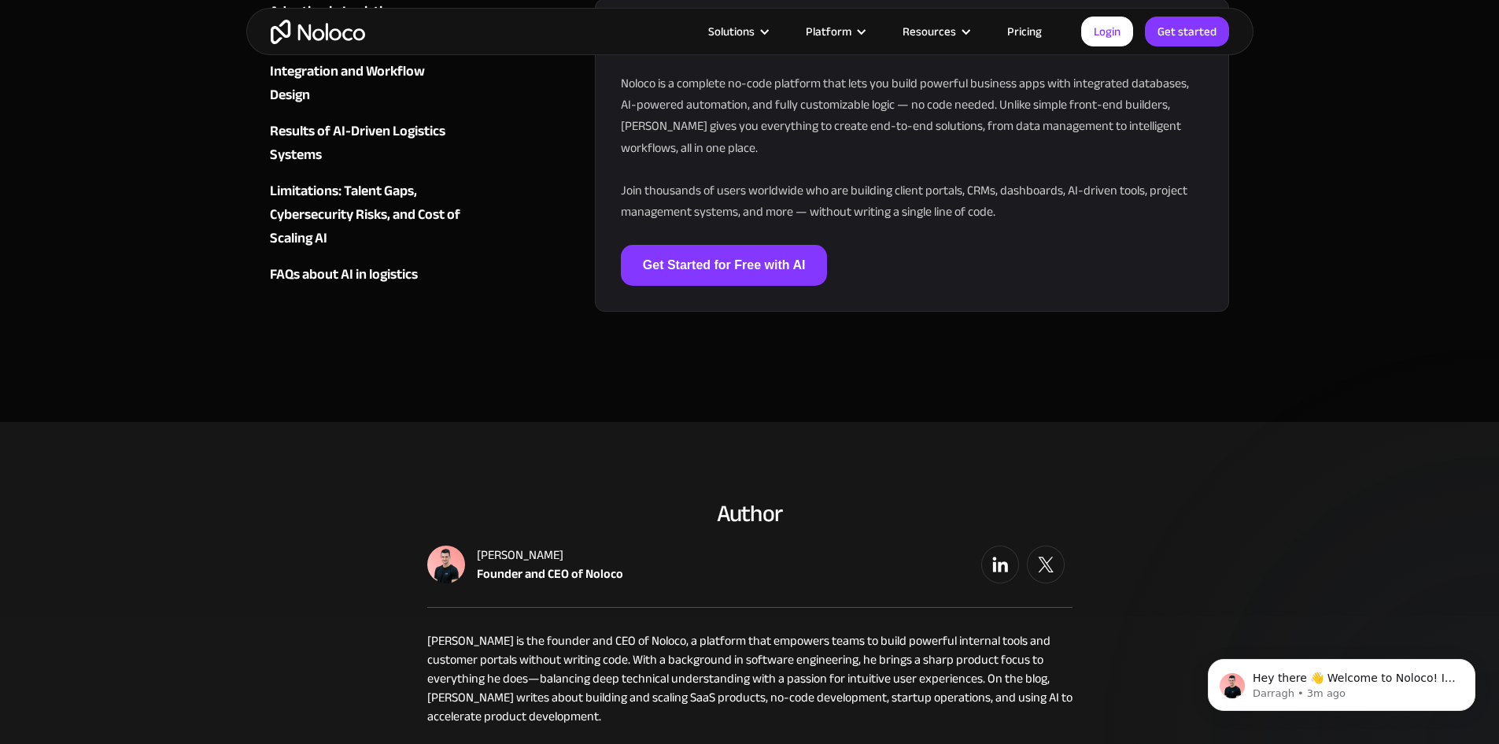
click at [865, 33] on div at bounding box center [861, 32] width 12 height 12
